Goal: Check status: Check status

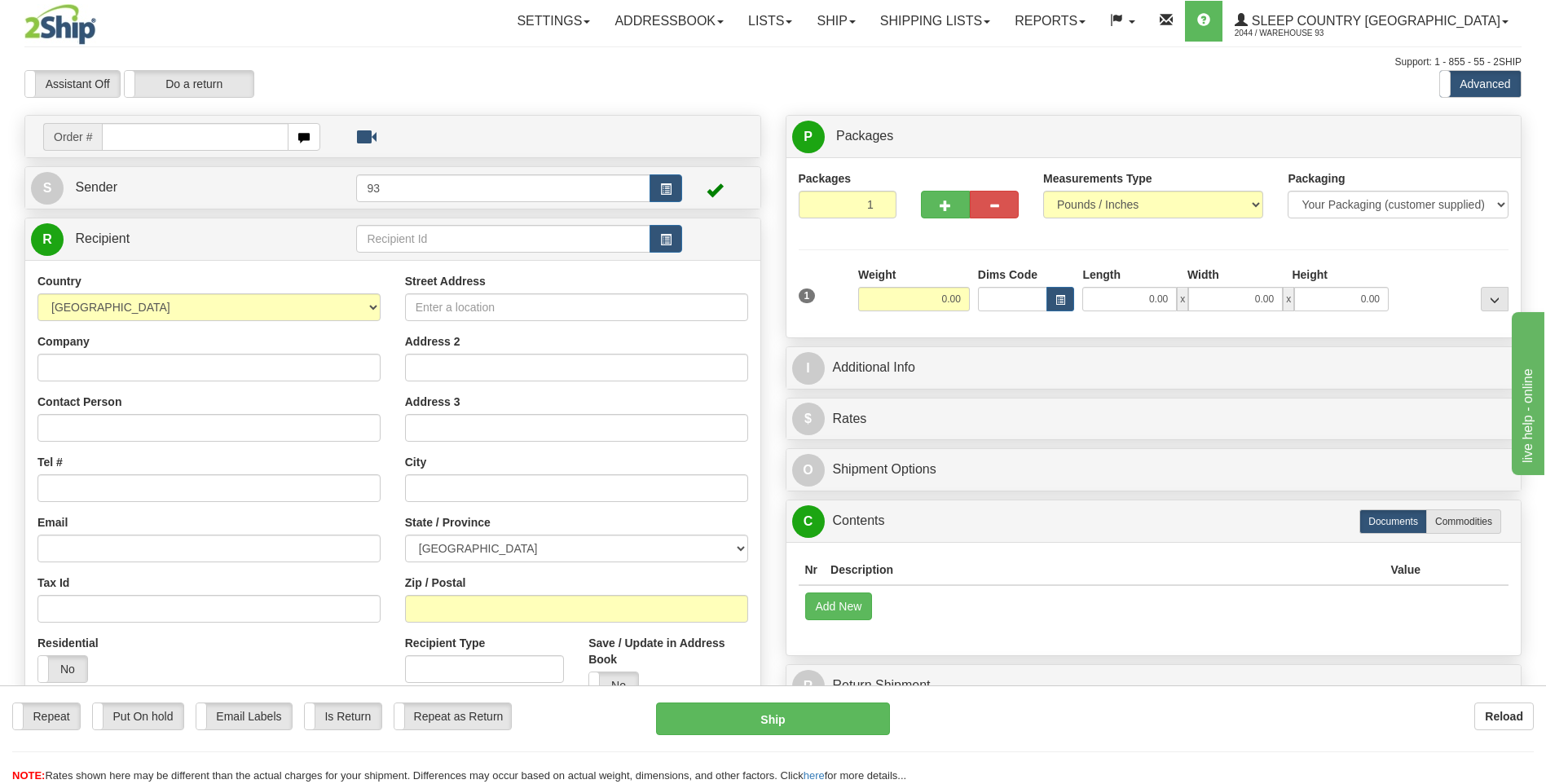
click at [1278, 702] on div "Repeat Repeat Put On hold Put On hold Print Order Slip Print Order Slip Email L…" at bounding box center [773, 734] width 1546 height 98
click at [871, 611] on button "Add New" at bounding box center [839, 606] width 68 height 28
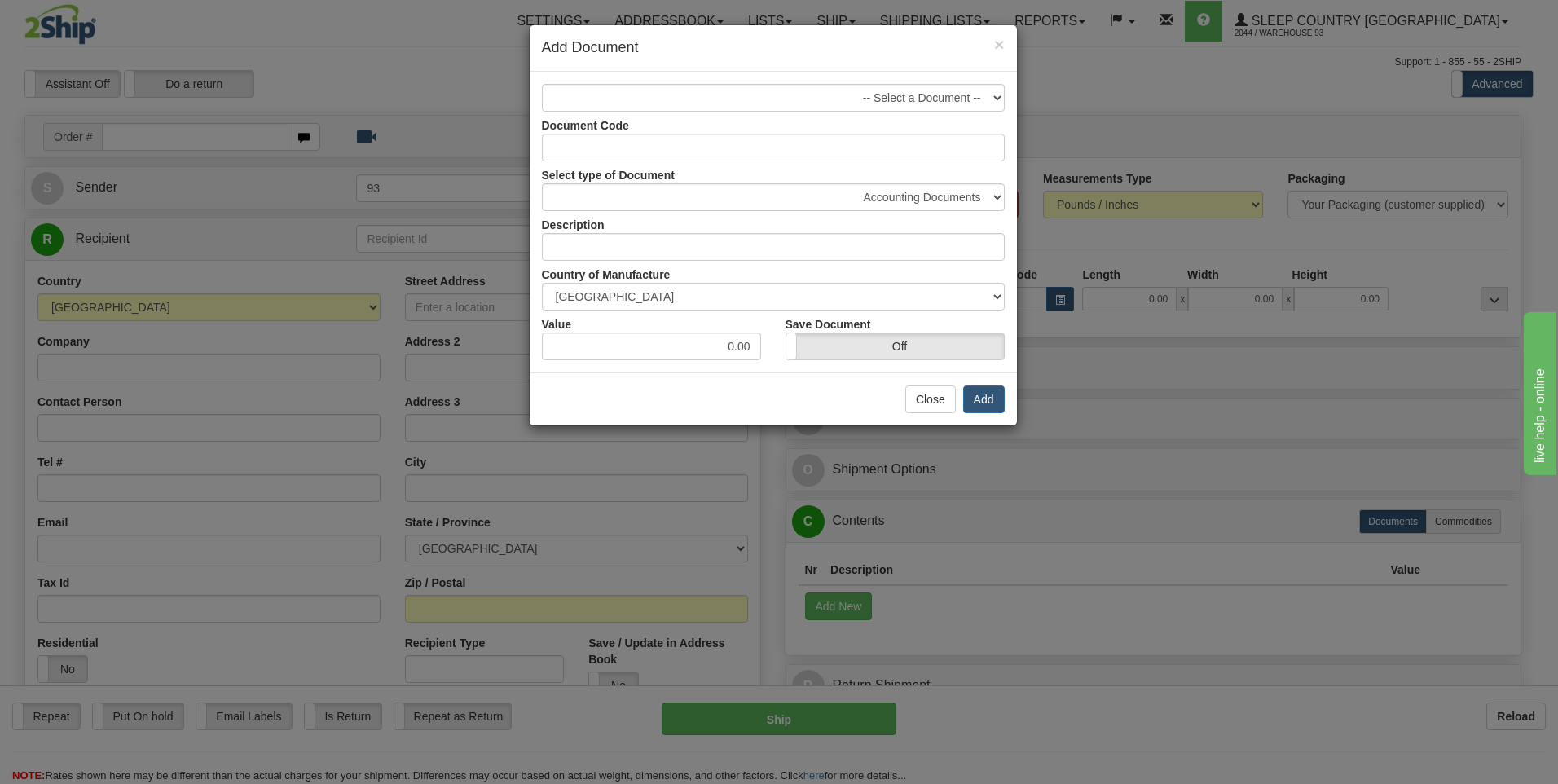
click at [1006, 42] on div "× Add Document" at bounding box center [773, 48] width 488 height 46
click at [1002, 43] on span "×" at bounding box center [999, 44] width 10 height 19
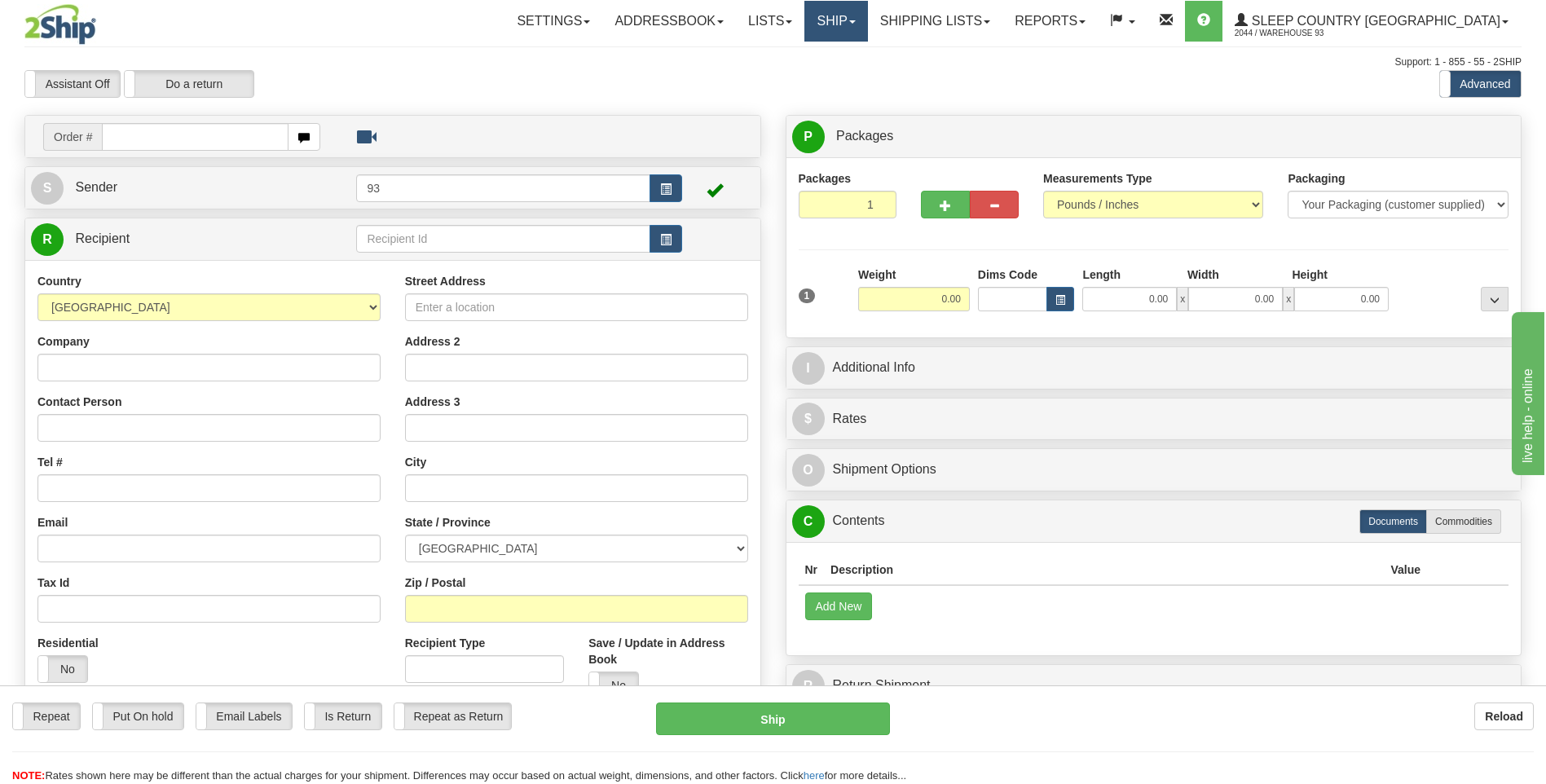
click at [867, 26] on link "Ship" at bounding box center [836, 21] width 63 height 41
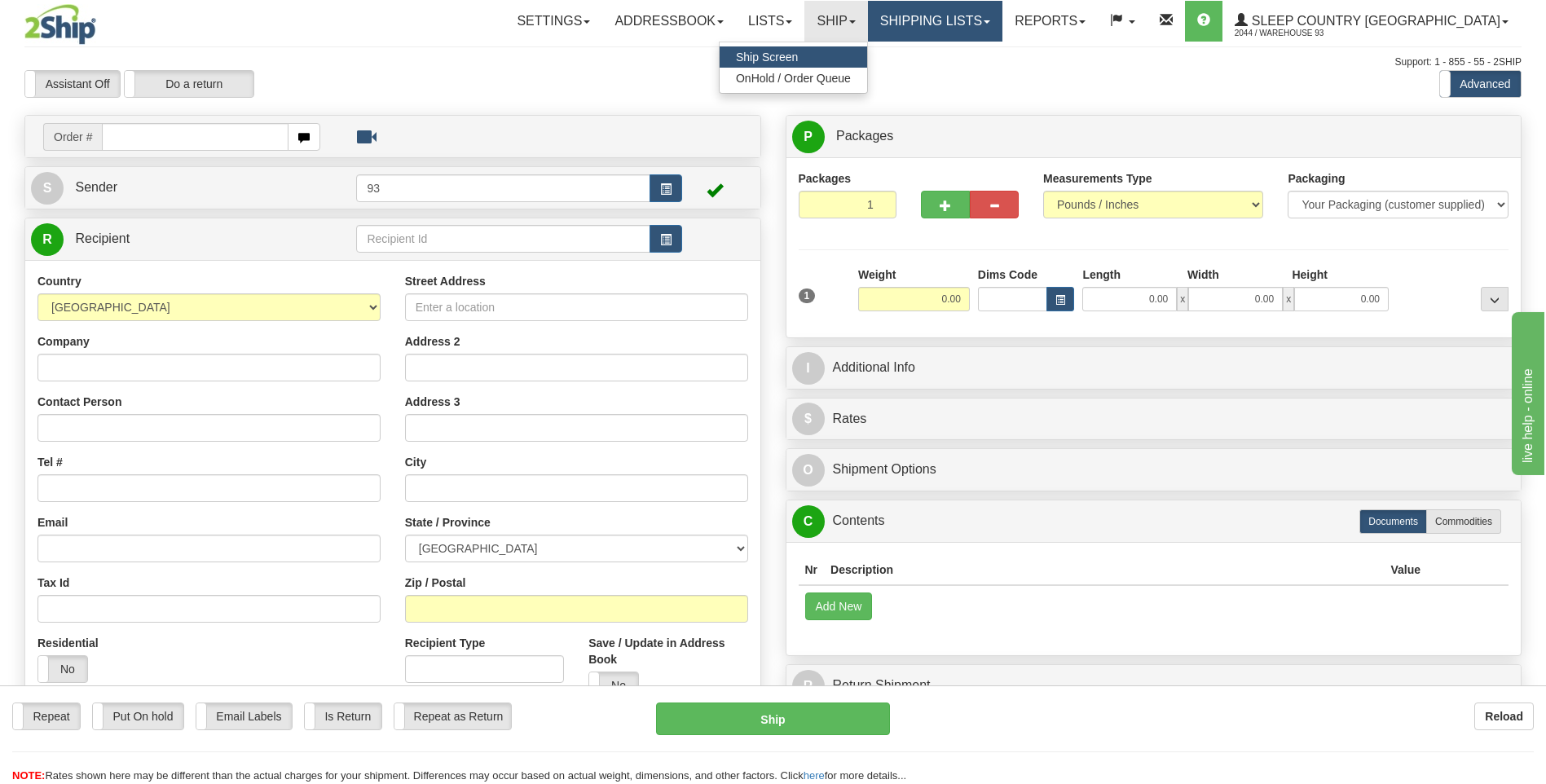
click at [955, 29] on link "Shipping lists" at bounding box center [934, 21] width 134 height 41
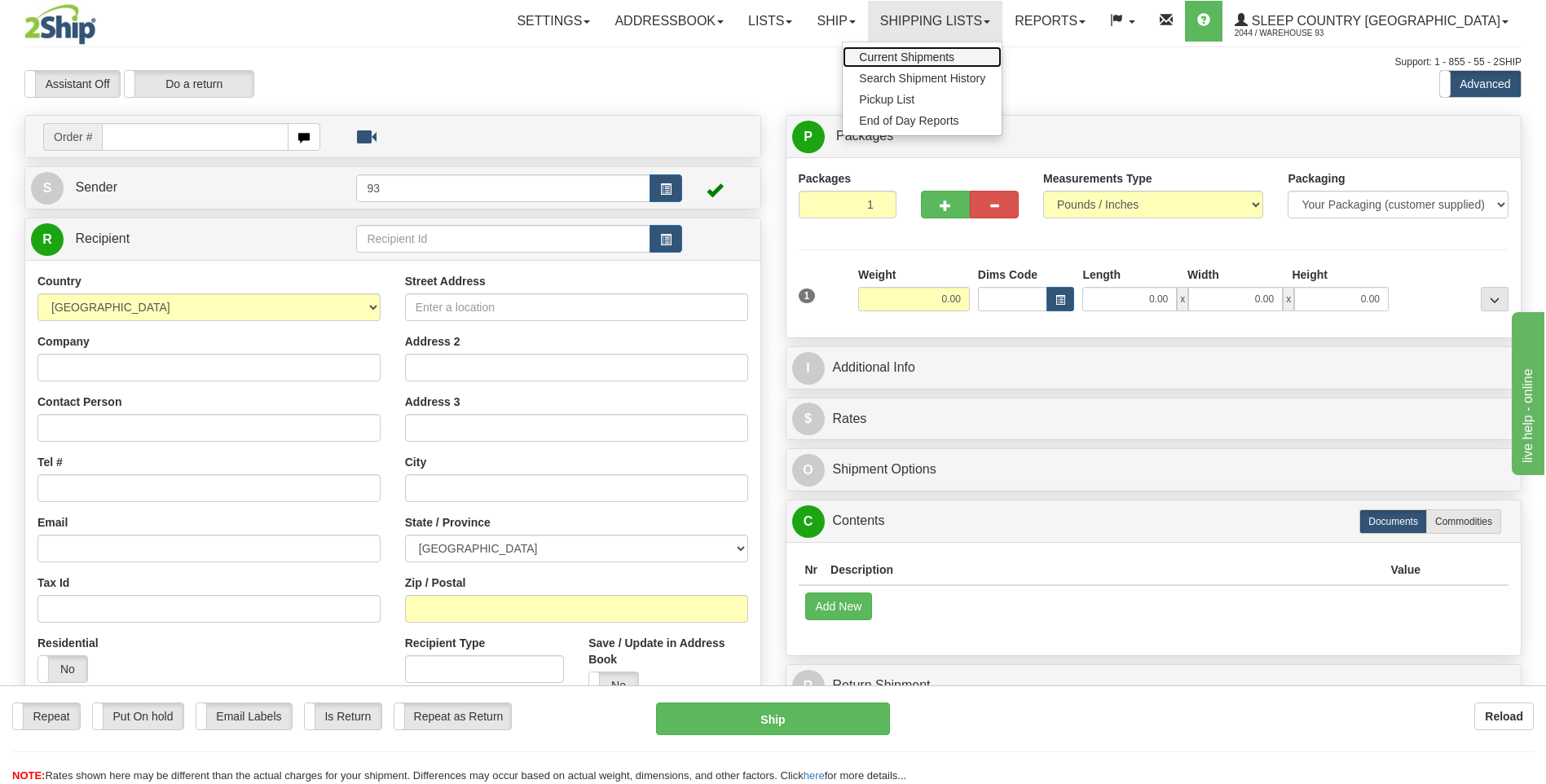
click at [952, 57] on span "Current Shipments" at bounding box center [906, 57] width 95 height 13
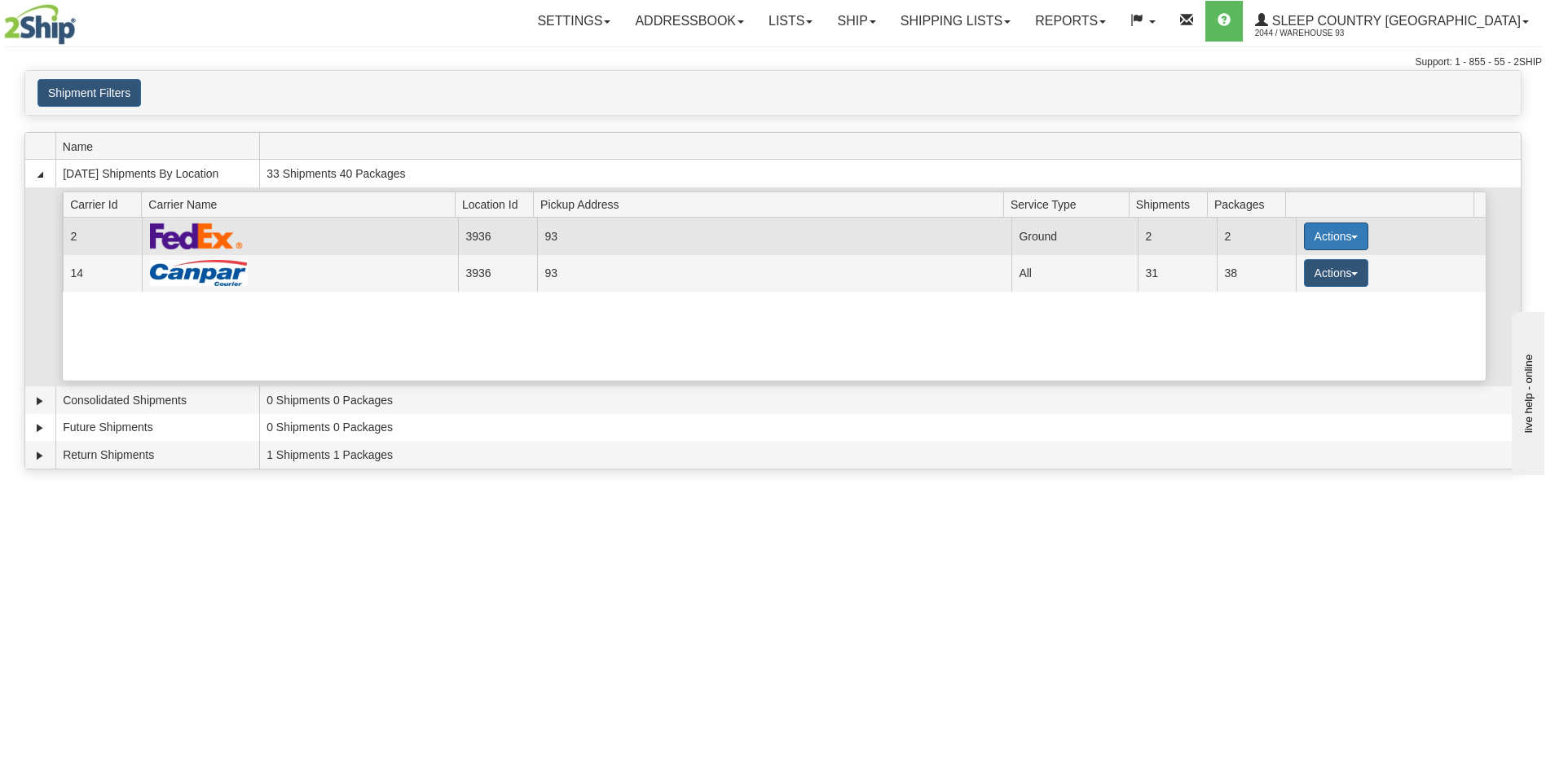
click at [1340, 237] on button "Actions" at bounding box center [1337, 236] width 65 height 28
click at [1299, 275] on link "Details" at bounding box center [1302, 267] width 131 height 21
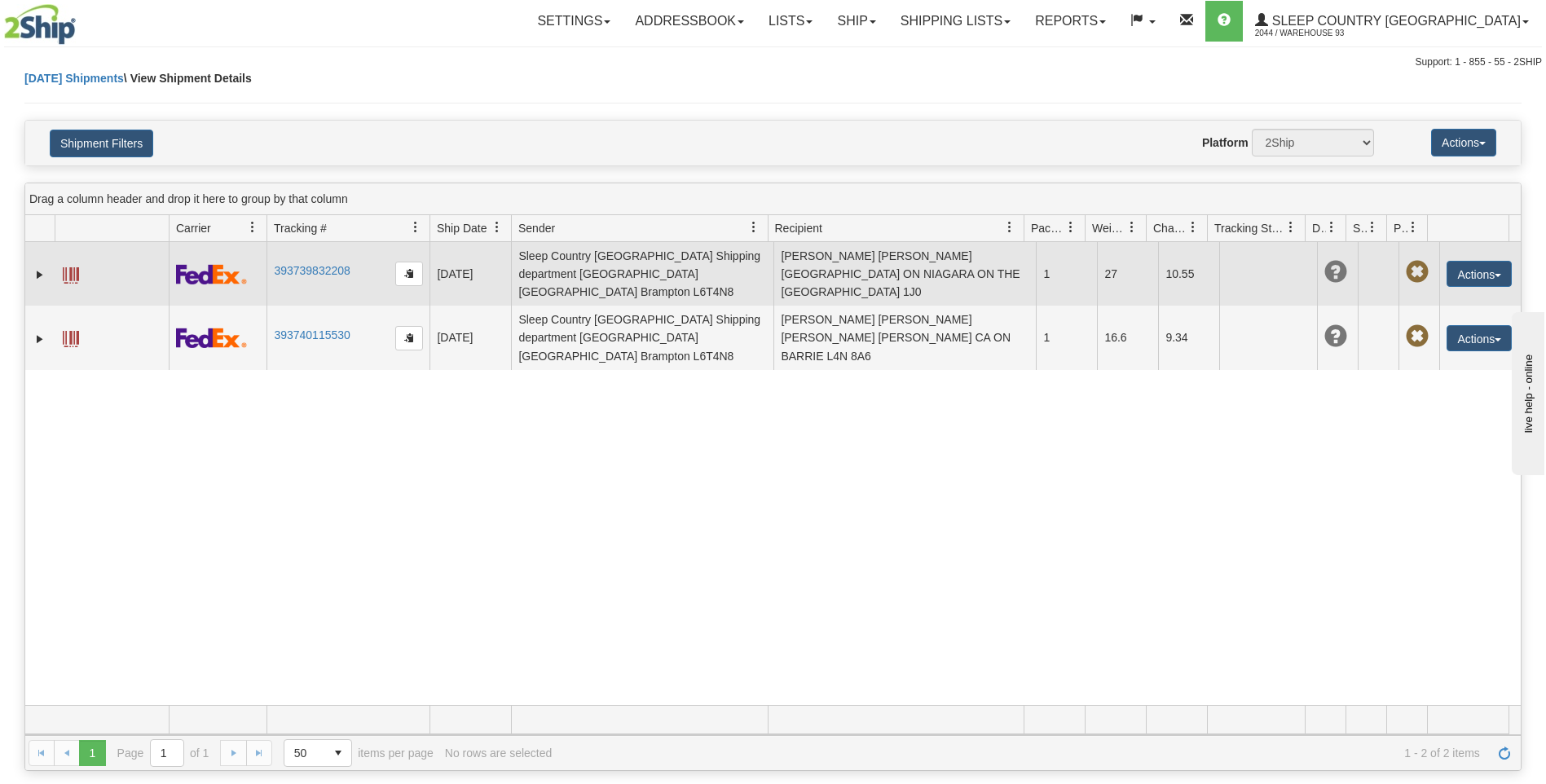
click at [74, 278] on span at bounding box center [71, 275] width 17 height 17
